Goal: Find specific page/section: Find specific page/section

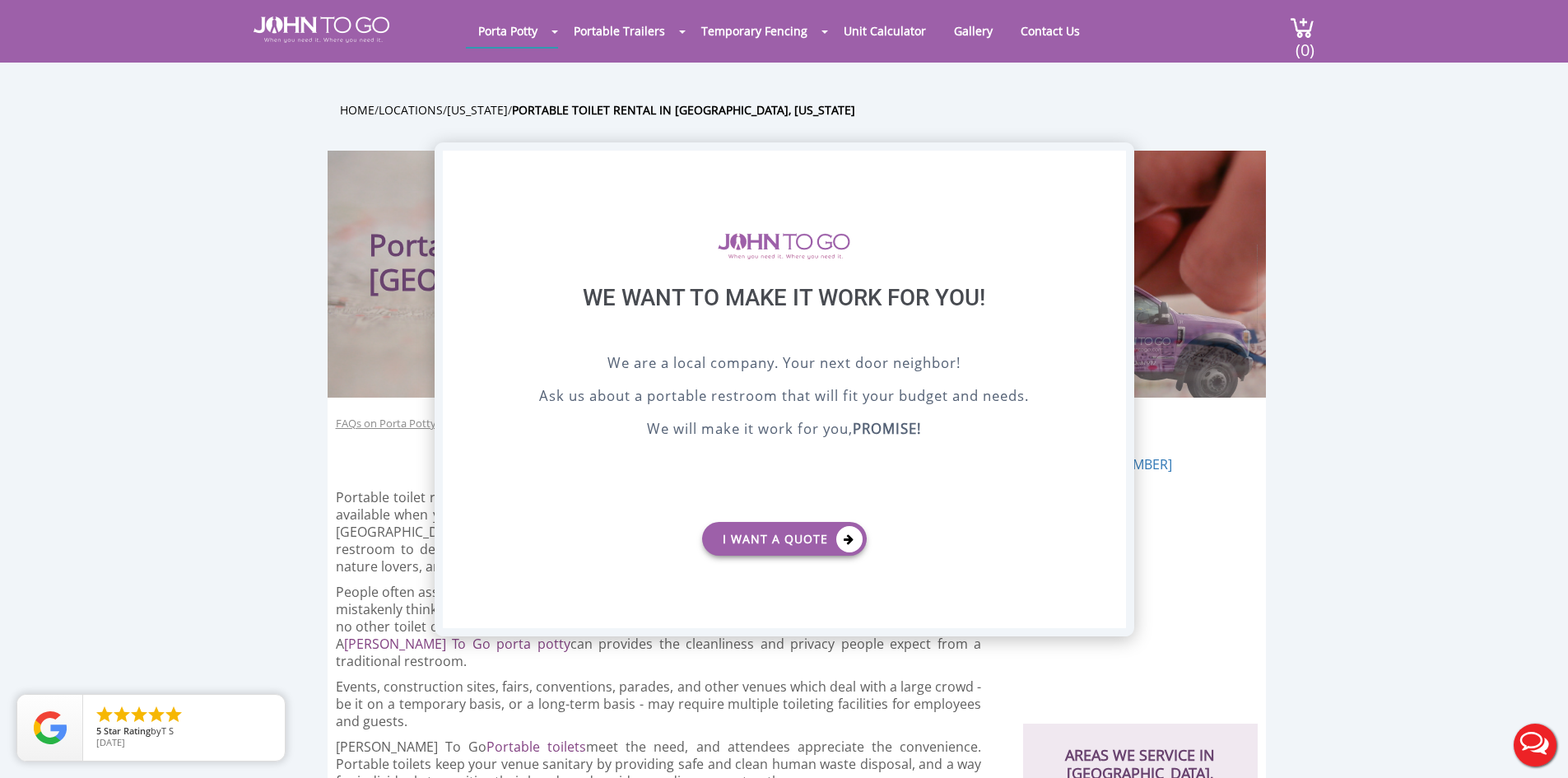
click at [1109, 166] on div "X" at bounding box center [1112, 164] width 26 height 28
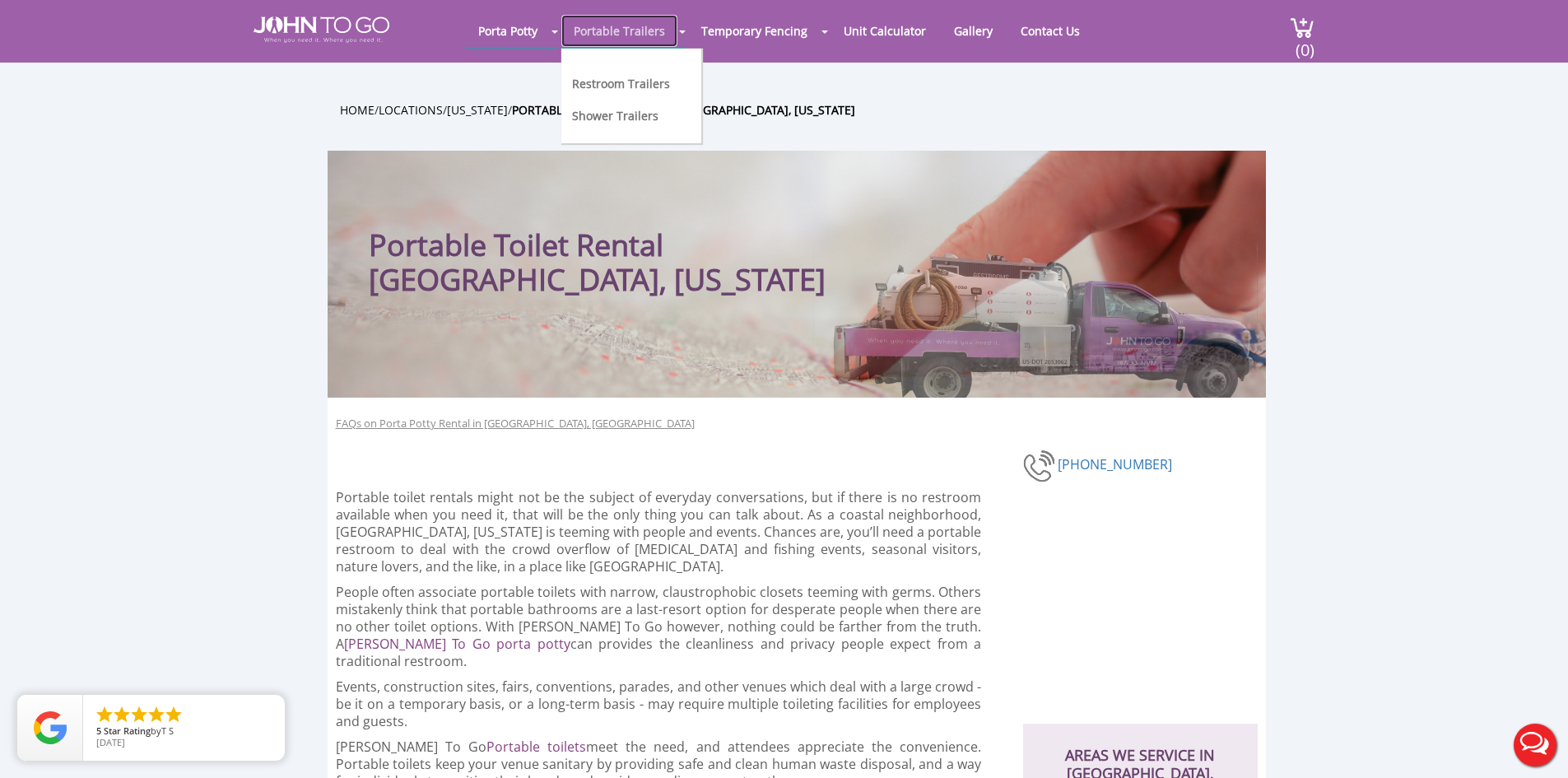
click at [616, 38] on link "Portable Trailers" at bounding box center [618, 31] width 116 height 33
click at [638, 87] on link "Restroom Trailers" at bounding box center [621, 83] width 98 height 15
click at [628, 33] on link "Portable Trailers" at bounding box center [618, 31] width 116 height 33
